Goal: Task Accomplishment & Management: Manage account settings

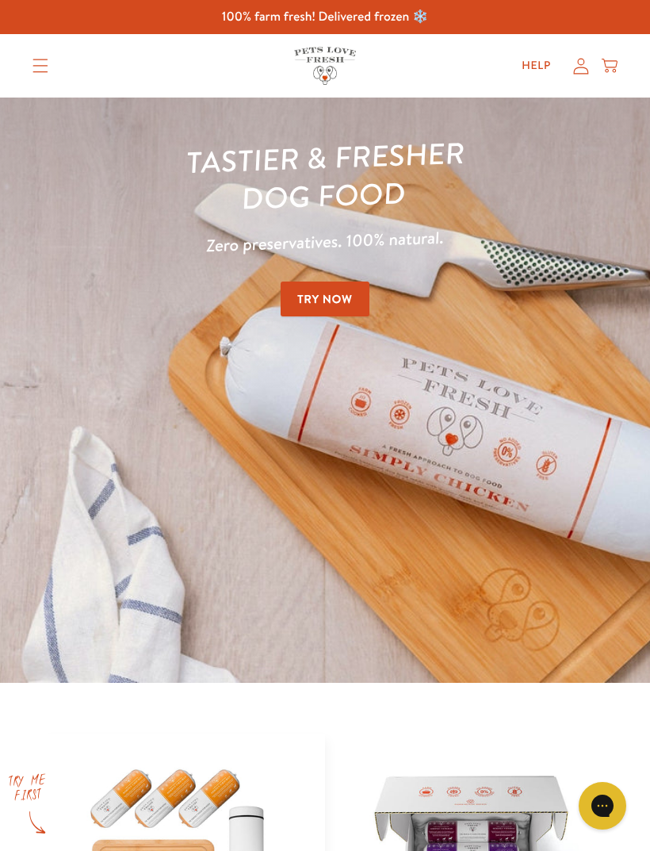
click at [578, 71] on icon at bounding box center [582, 66] width 16 height 17
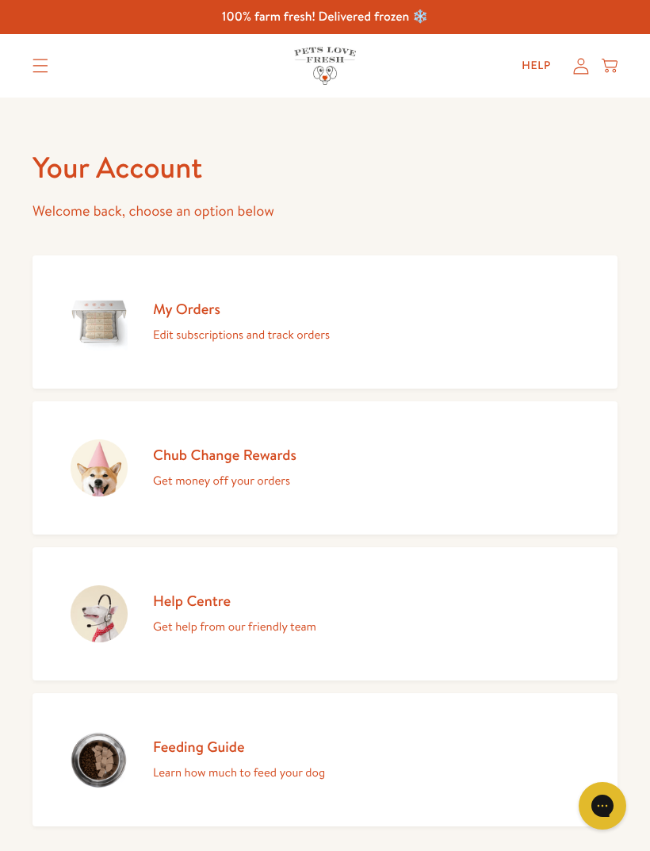
click at [180, 305] on h2 "My Orders" at bounding box center [241, 308] width 177 height 19
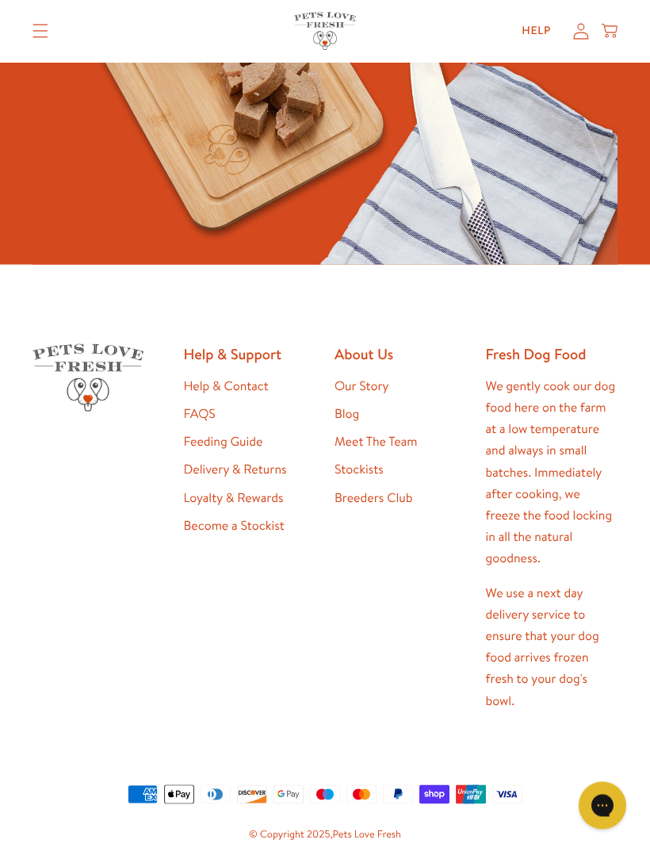
scroll to position [558, 0]
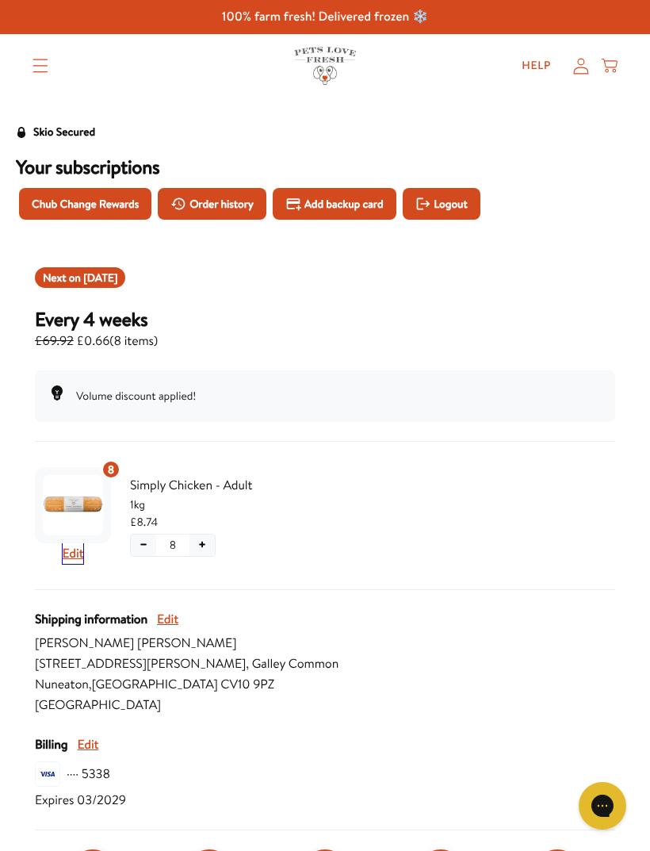
click at [74, 551] on button "Edit" at bounding box center [73, 553] width 21 height 21
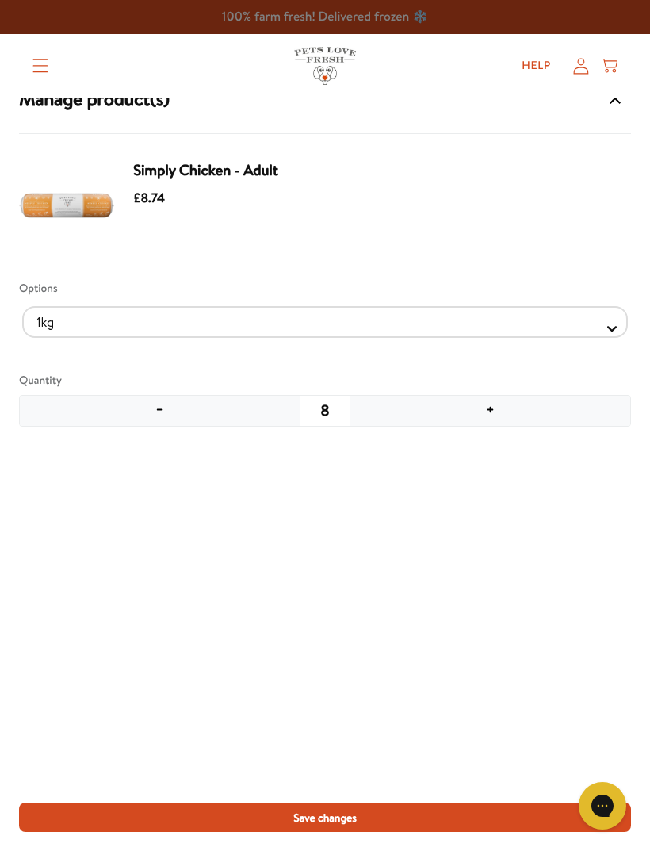
click at [485, 411] on button "+" at bounding box center [491, 411] width 280 height 30
click at [310, 807] on button "Save changes" at bounding box center [325, 817] width 612 height 29
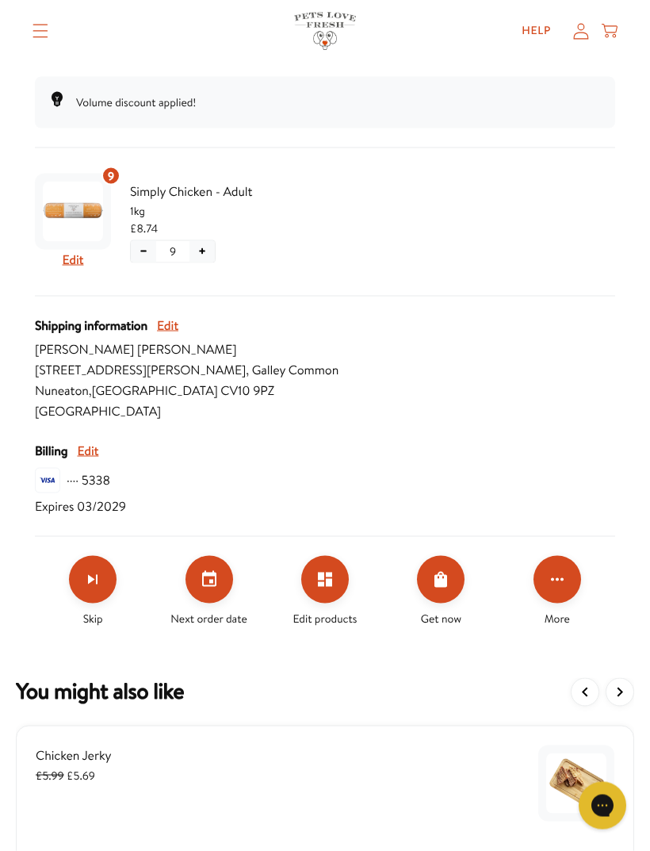
scroll to position [294, 0]
click at [203, 572] on icon "Set your next order date" at bounding box center [209, 578] width 14 height 16
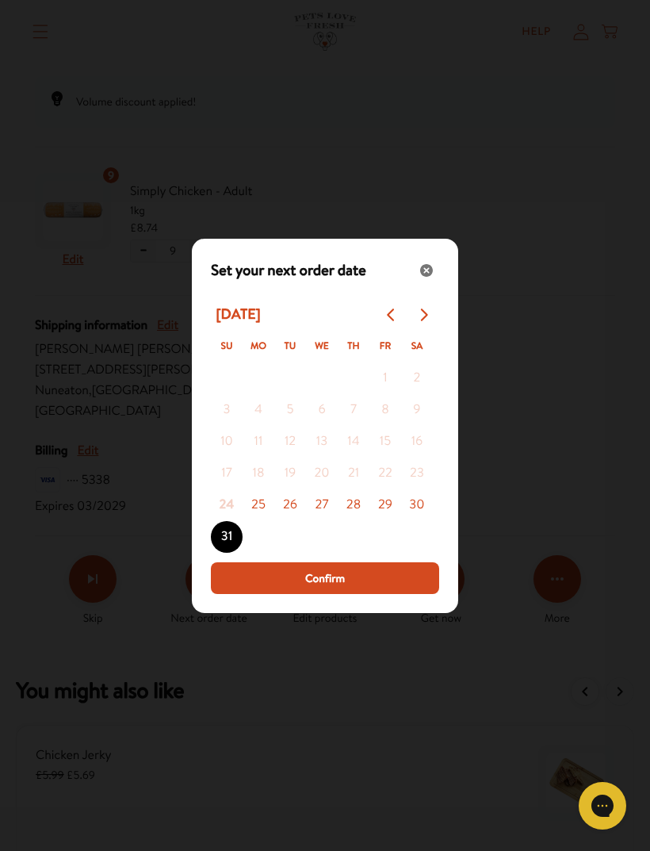
click at [261, 521] on button "25" at bounding box center [259, 505] width 32 height 32
click at [317, 587] on span "Confirm" at bounding box center [325, 578] width 40 height 17
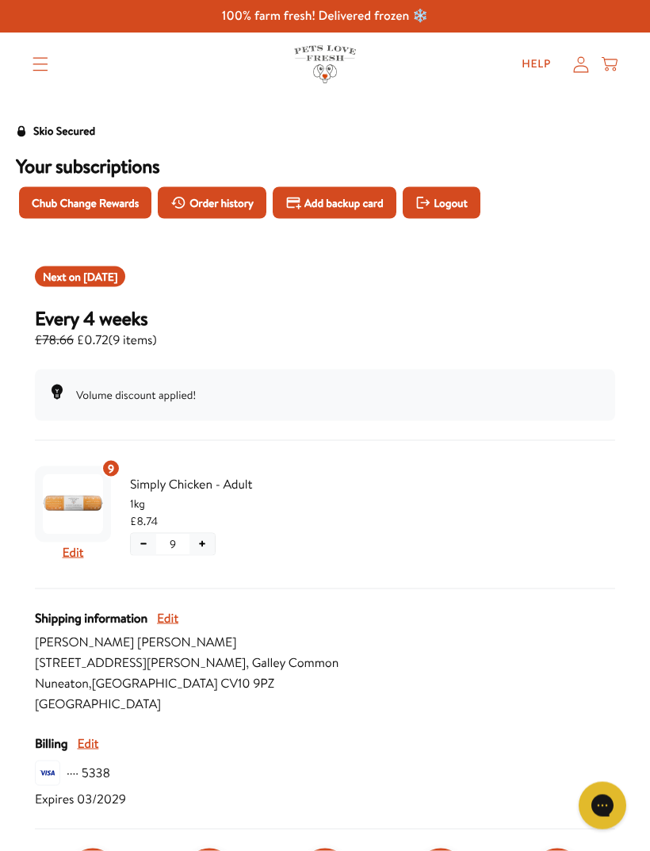
scroll to position [0, 0]
